Goal: Transaction & Acquisition: Purchase product/service

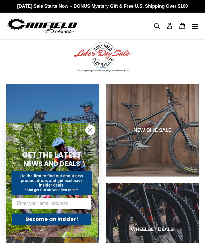
click at [90, 130] on icon "Close dialog" at bounding box center [90, 130] width 4 height 4
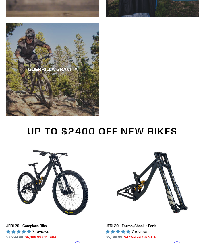
scroll to position [577, 0]
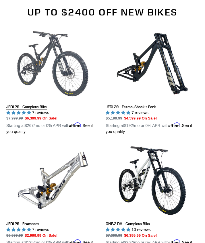
click at [40, 106] on link "JEDI 29 - Complete Bike" at bounding box center [52, 81] width 93 height 107
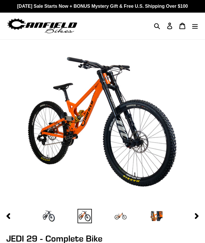
select select "highest-rating"
click at [195, 218] on icon "button" at bounding box center [197, 216] width 4 height 6
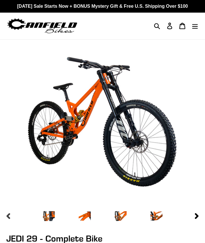
click at [9, 215] on icon "button" at bounding box center [9, 216] width 4 height 6
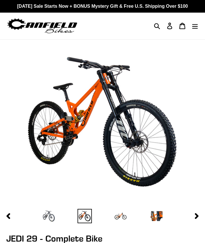
click at [48, 212] on img at bounding box center [49, 216] width 14 height 14
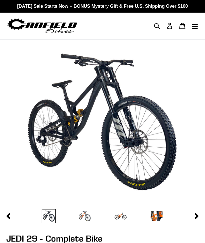
click at [82, 217] on img at bounding box center [84, 216] width 14 height 14
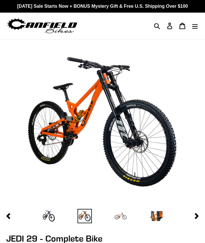
click at [123, 216] on img at bounding box center [120, 216] width 14 height 14
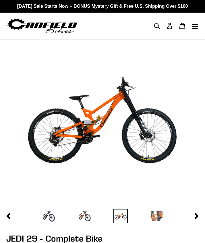
click at [152, 218] on img at bounding box center [156, 216] width 14 height 14
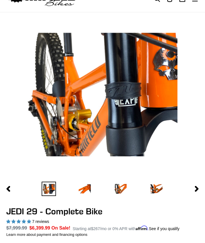
scroll to position [28, 0]
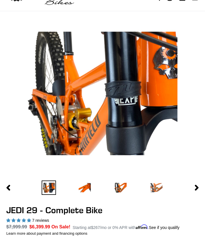
click at [159, 191] on img at bounding box center [156, 188] width 14 height 14
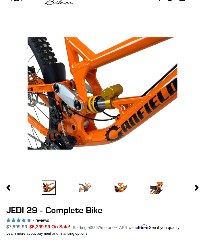
click at [89, 187] on img at bounding box center [84, 188] width 14 height 14
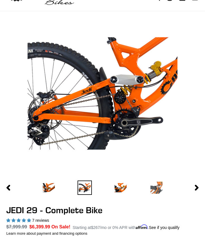
click at [156, 184] on img at bounding box center [156, 188] width 14 height 14
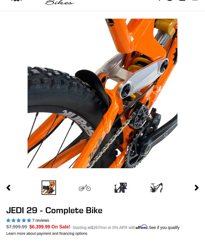
click at [89, 188] on img at bounding box center [84, 188] width 14 height 14
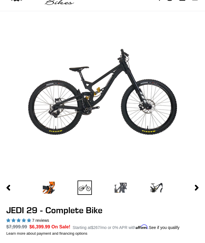
click at [126, 189] on img at bounding box center [120, 188] width 14 height 14
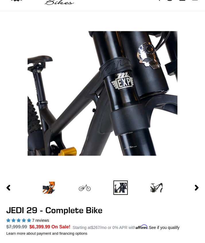
click at [85, 187] on img at bounding box center [84, 188] width 14 height 14
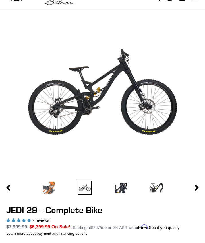
click at [48, 184] on img at bounding box center [49, 188] width 14 height 14
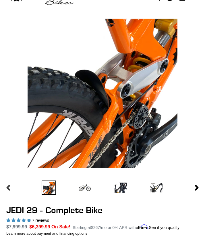
click at [9, 188] on icon "button" at bounding box center [8, 188] width 6 height 6
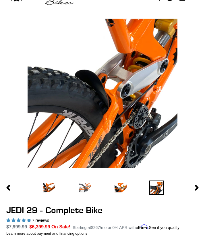
click at [82, 189] on img at bounding box center [84, 188] width 14 height 14
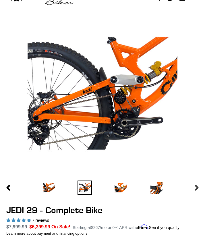
click at [200, 188] on button "Next slide" at bounding box center [196, 187] width 14 height 10
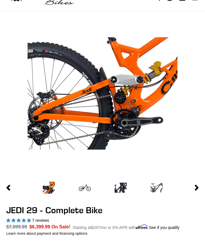
click at [153, 186] on img at bounding box center [156, 188] width 14 height 14
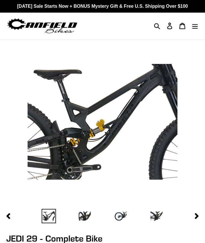
scroll to position [0, 0]
click at [156, 215] on img at bounding box center [156, 216] width 14 height 14
